Goal: Navigation & Orientation: Find specific page/section

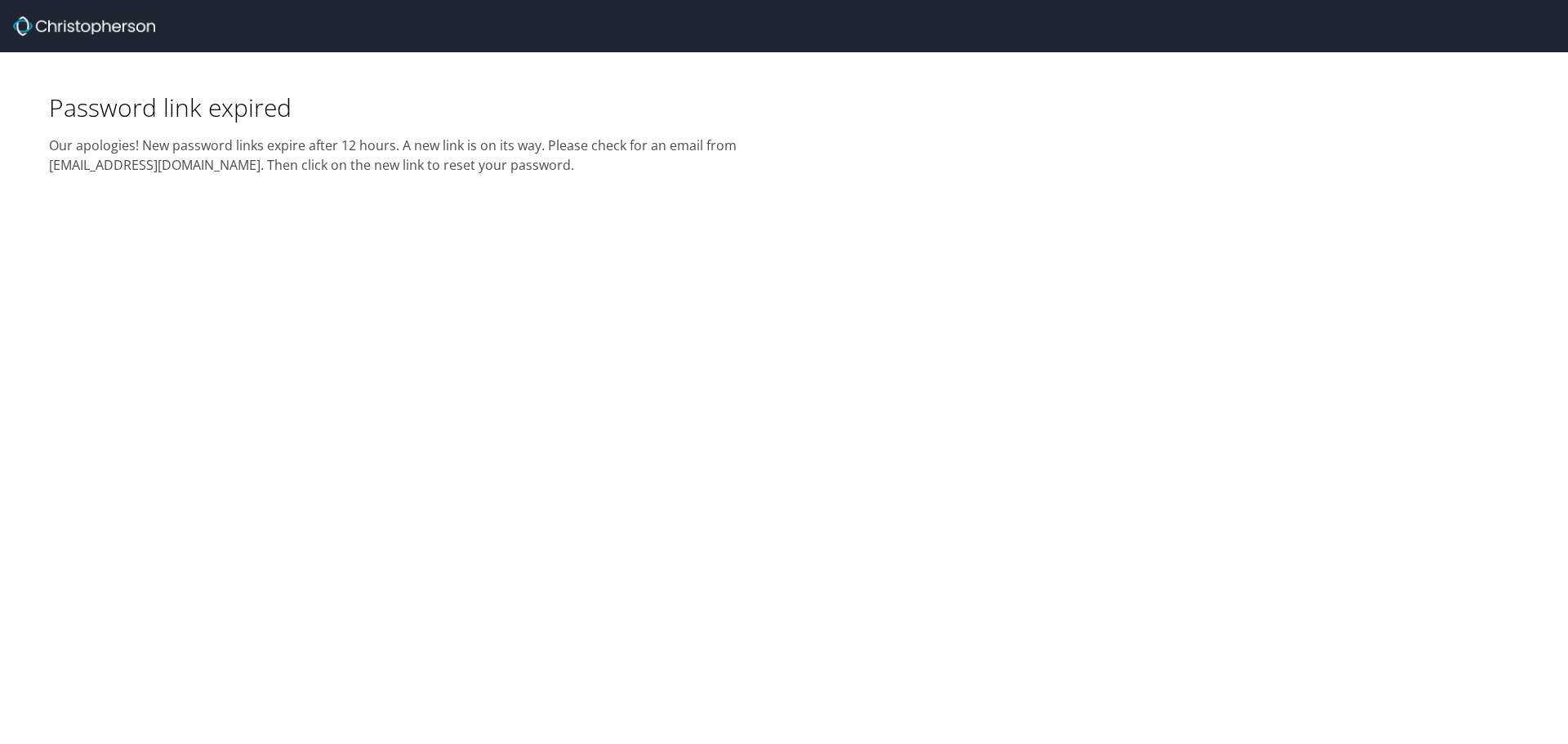
click at [139, 28] on img at bounding box center [84, 26] width 142 height 20
click at [60, 16] on img at bounding box center [84, 26] width 142 height 20
